Goal: Task Accomplishment & Management: Manage account settings

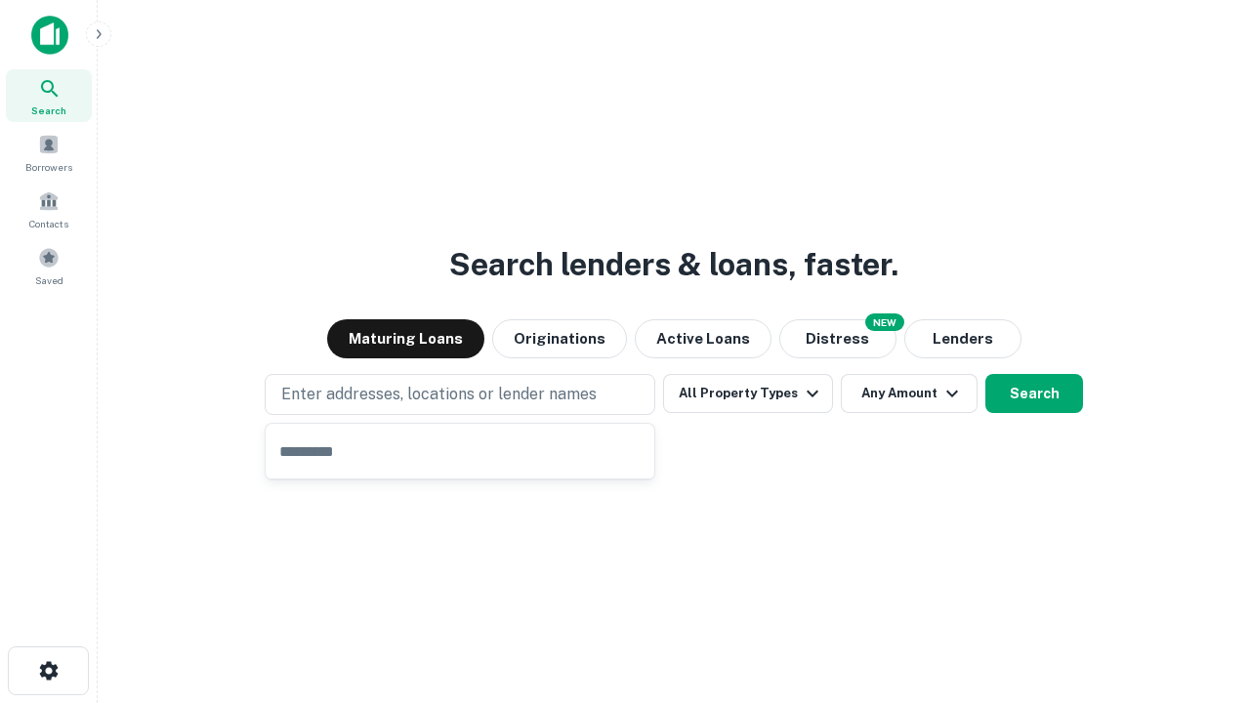
type input "**********"
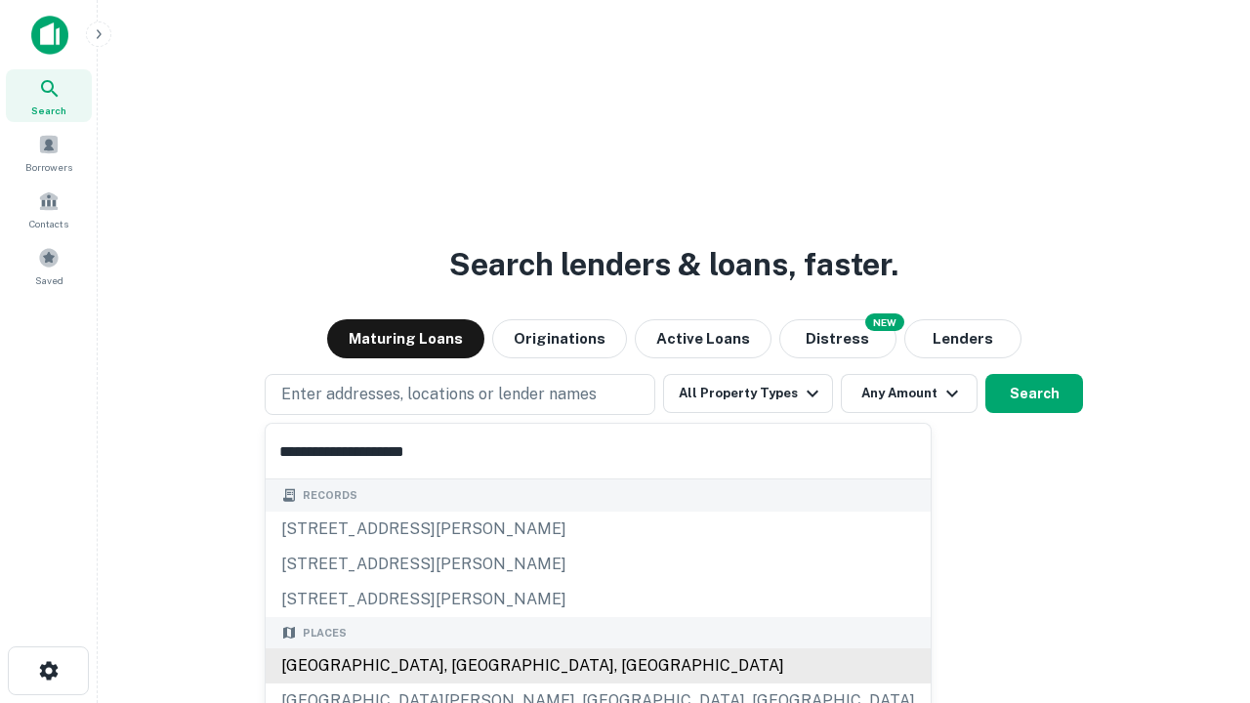
click at [467, 666] on div "Santa Monica, CA, USA" at bounding box center [598, 666] width 665 height 35
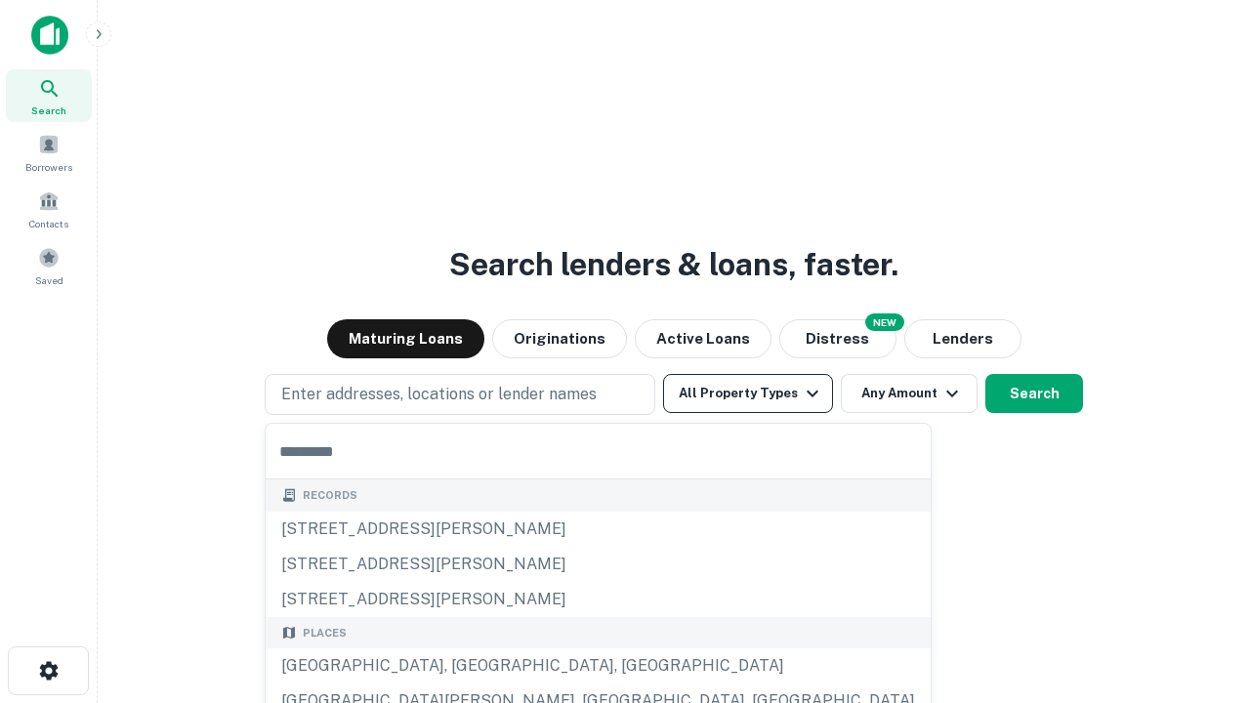
click at [748, 394] on button "All Property Types" at bounding box center [748, 393] width 170 height 39
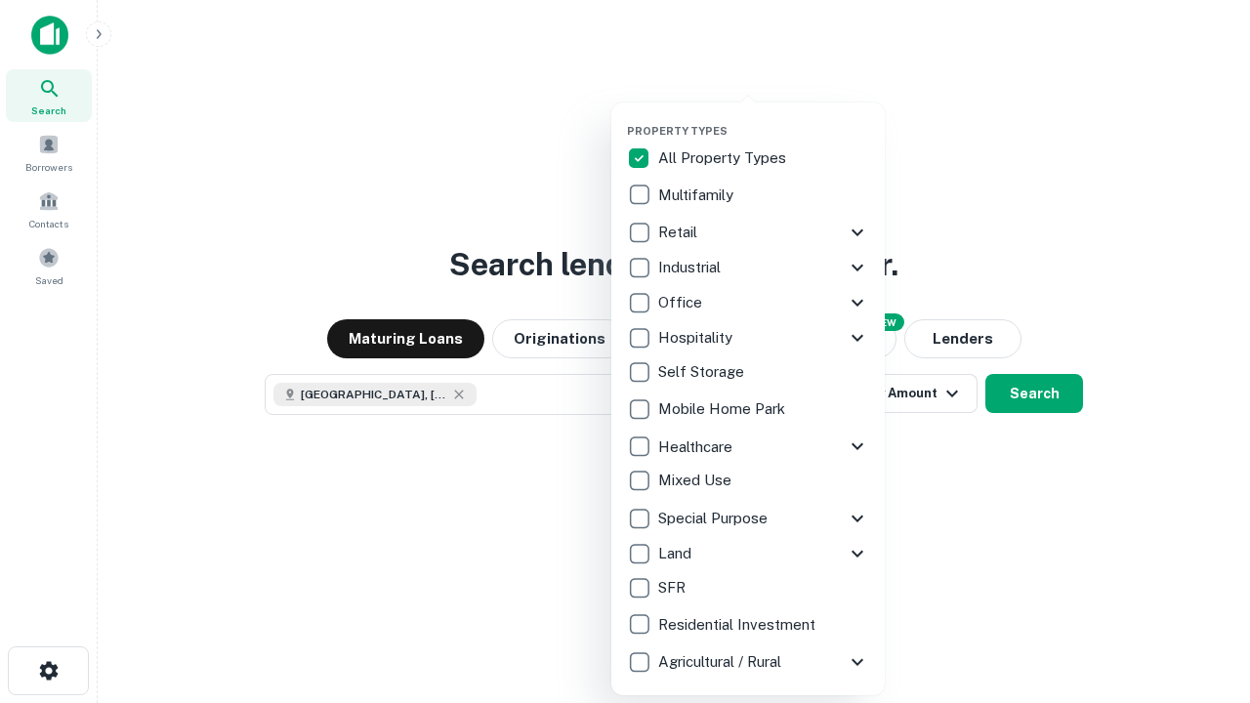
click at [764, 118] on button "button" at bounding box center [763, 118] width 273 height 1
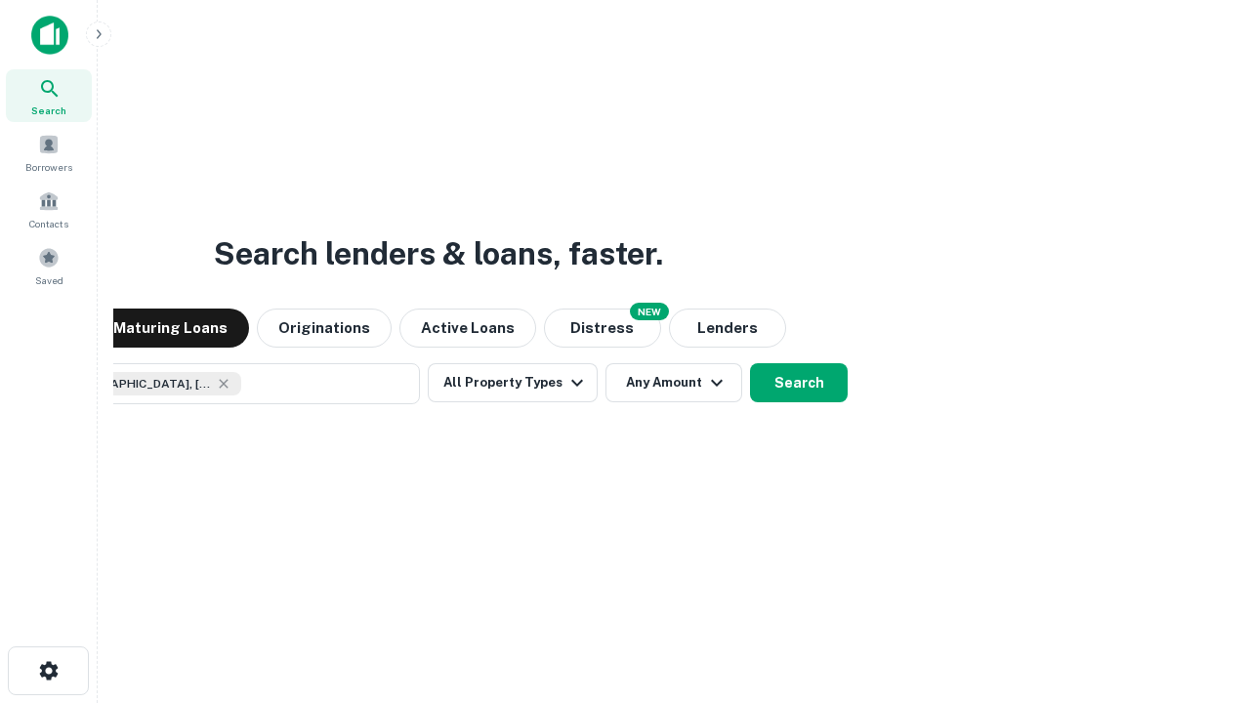
scroll to position [31, 0]
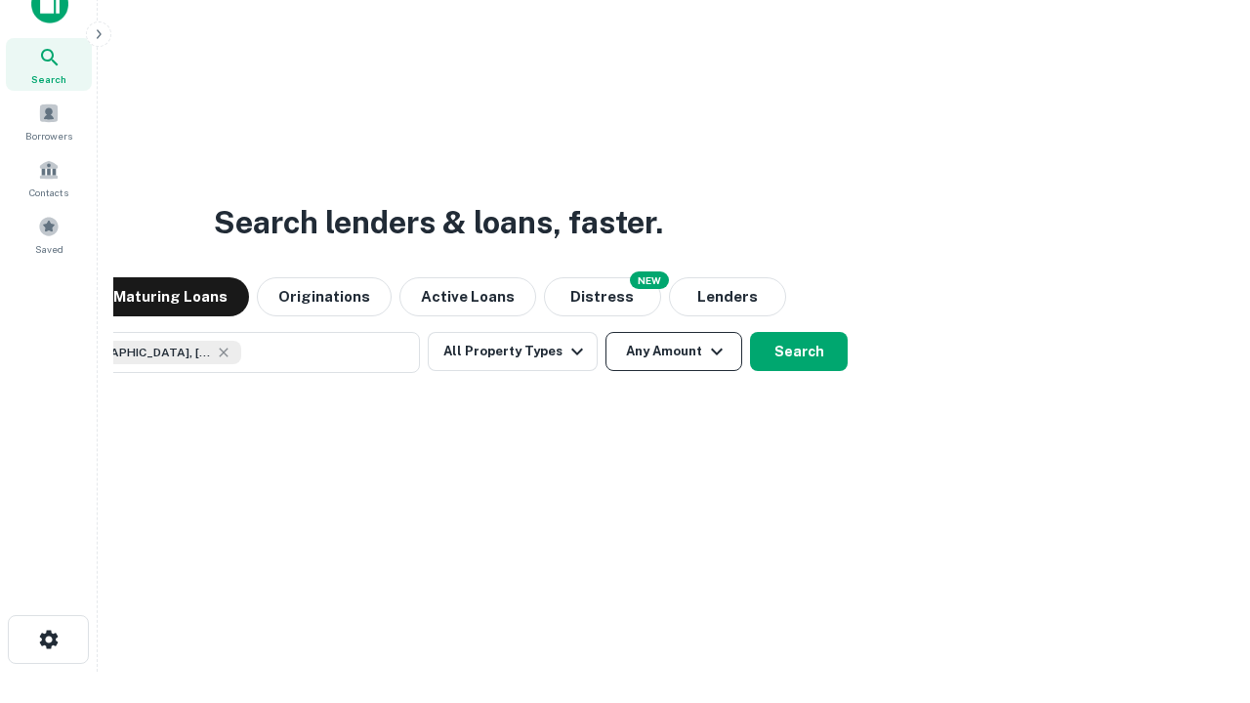
click at [606, 332] on button "Any Amount" at bounding box center [674, 351] width 137 height 39
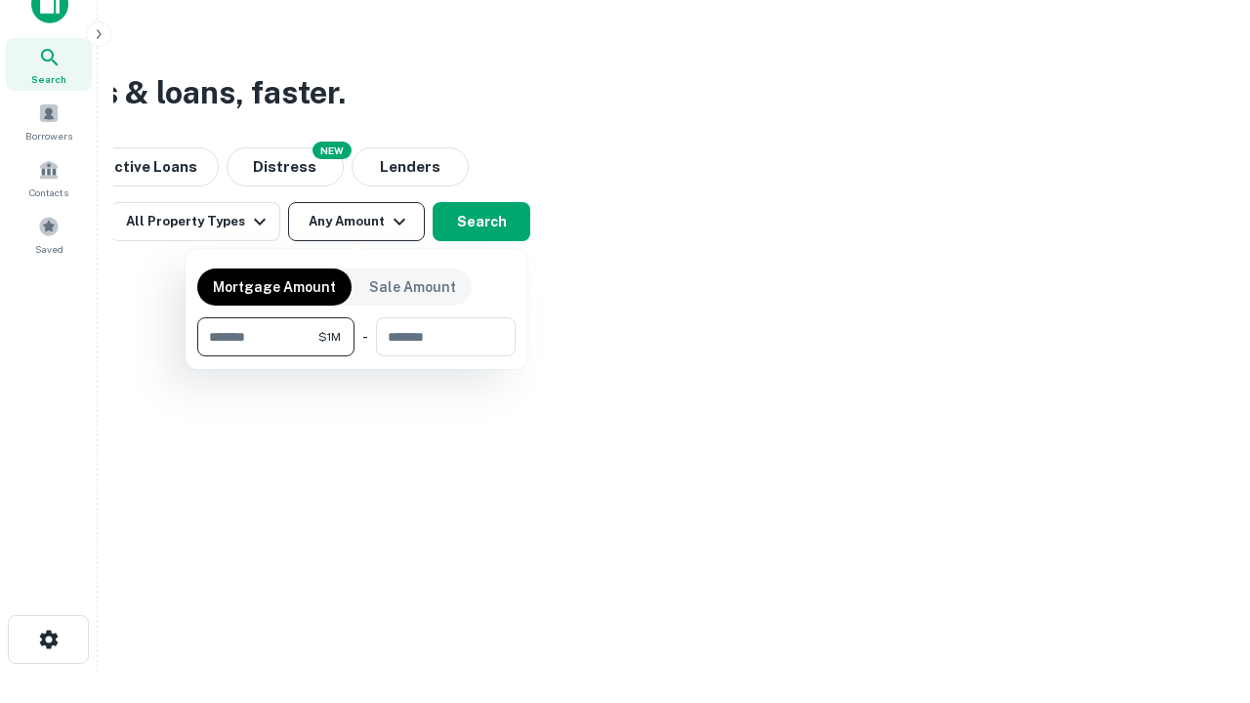
type input "*******"
click at [356, 356] on button "button" at bounding box center [356, 356] width 318 height 1
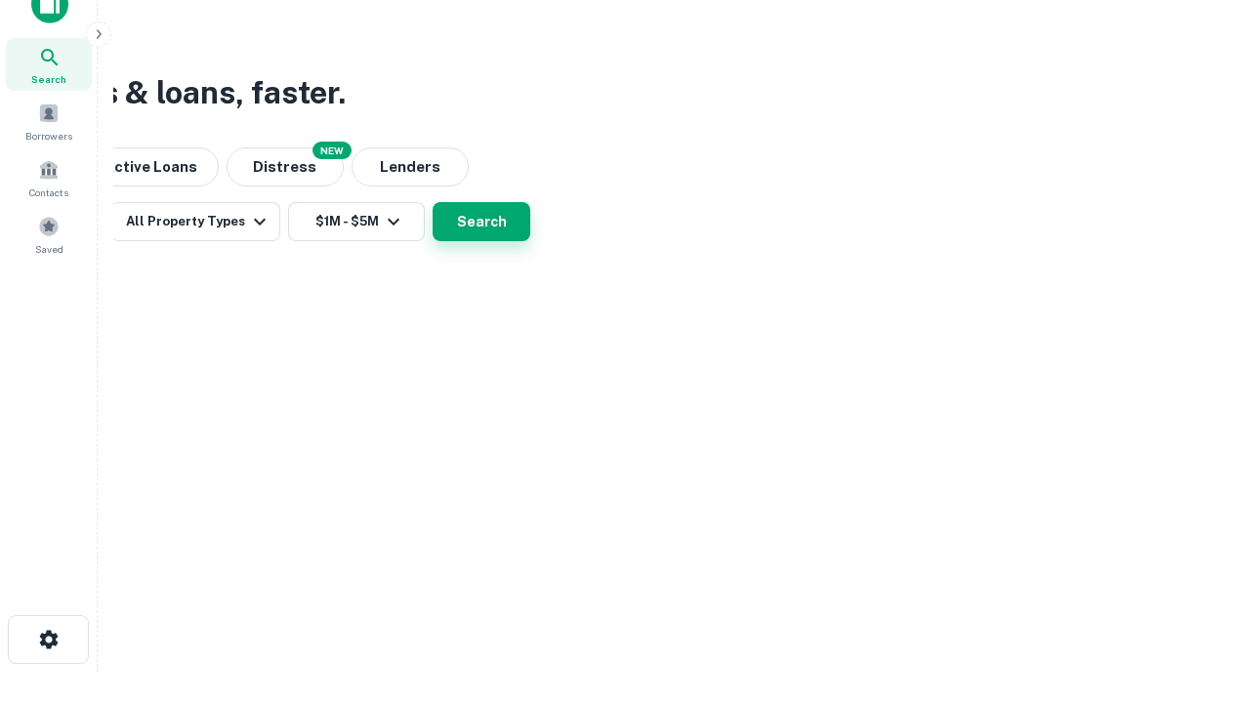
click at [530, 241] on button "Search" at bounding box center [482, 221] width 98 height 39
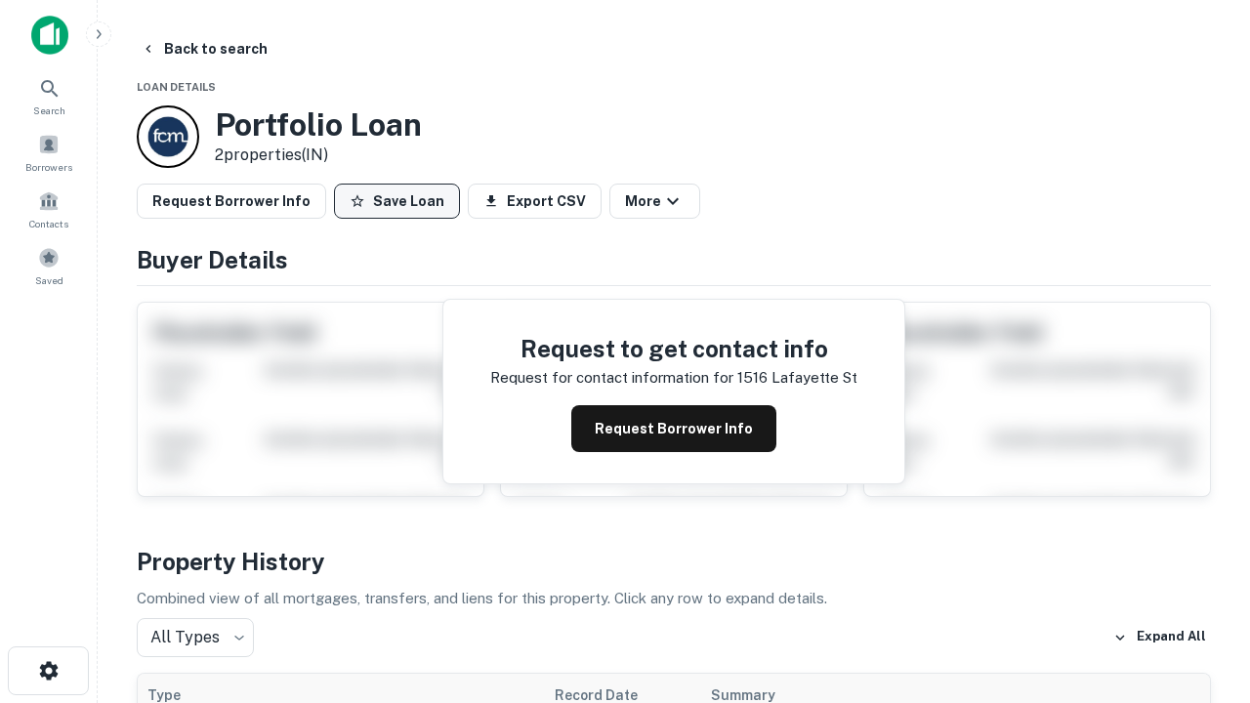
click at [397, 201] on button "Save Loan" at bounding box center [397, 201] width 126 height 35
click at [401, 201] on button "Loan Saved" at bounding box center [401, 201] width 135 height 35
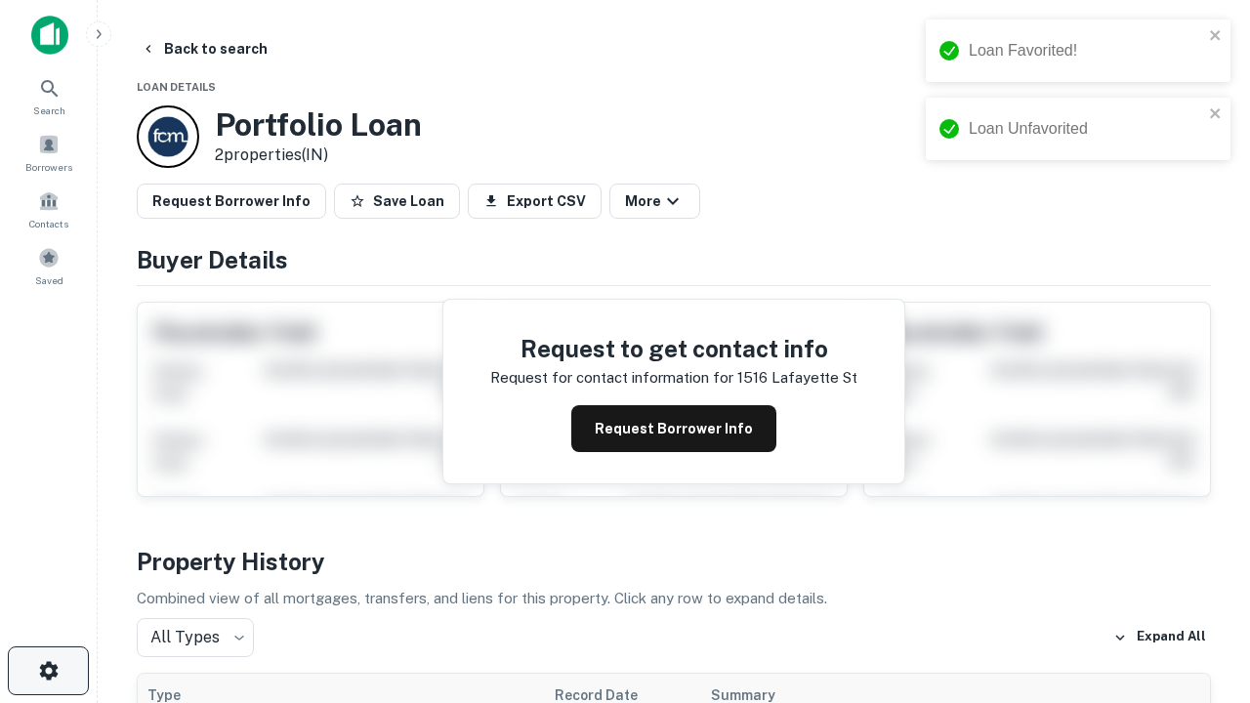
click at [48, 671] on icon "button" at bounding box center [48, 670] width 23 height 23
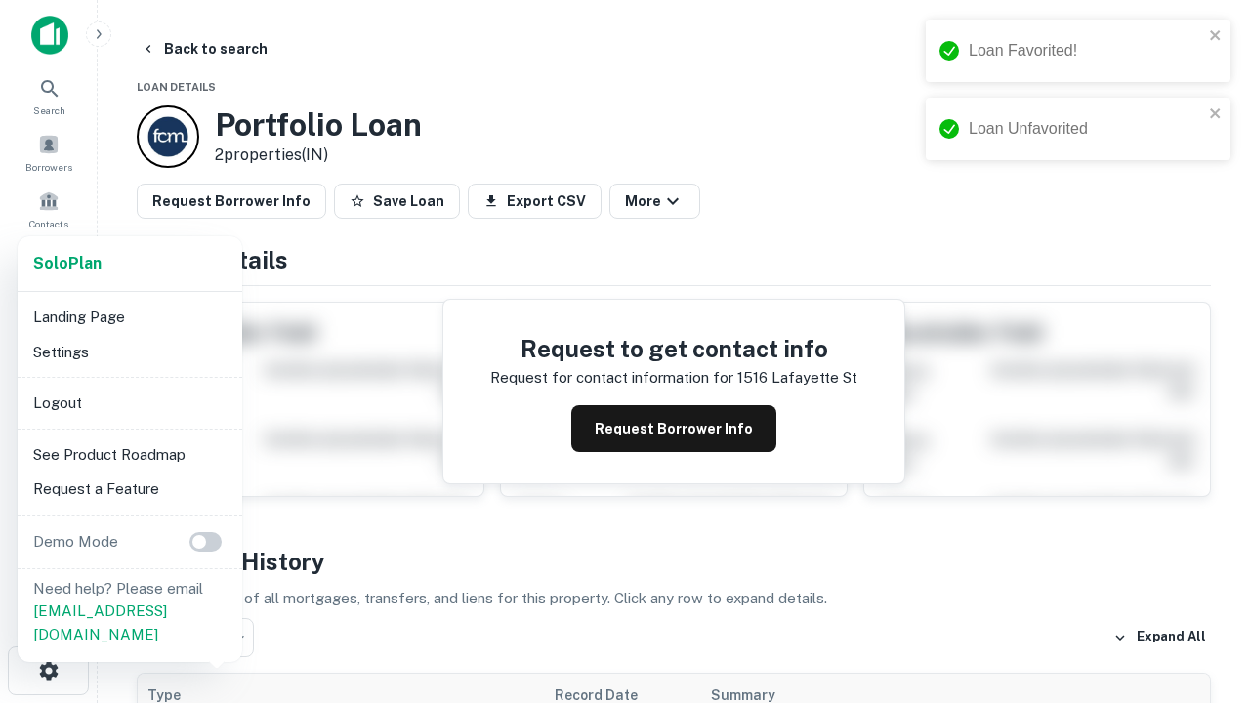
click at [129, 402] on li "Logout" at bounding box center [129, 403] width 209 height 35
